Goal: Find specific page/section: Find specific page/section

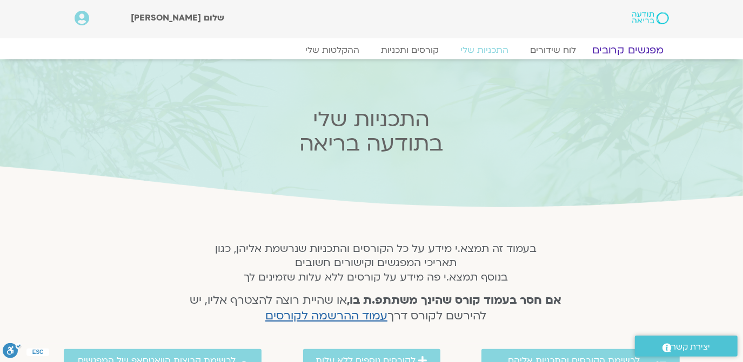
click at [637, 48] on link "מפגשים קרובים" at bounding box center [627, 50] width 98 height 13
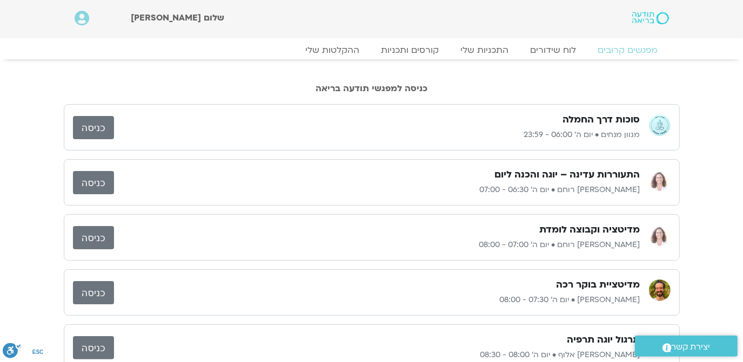
click at [98, 234] on link "כניסה" at bounding box center [93, 237] width 41 height 23
